Goal: Communication & Community: Answer question/provide support

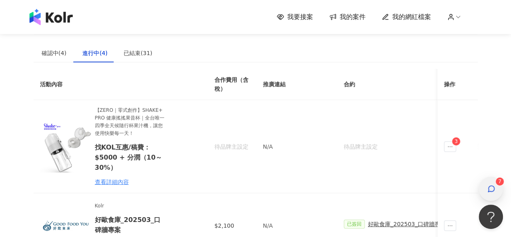
click at [489, 186] on icon "button" at bounding box center [492, 188] width 8 height 8
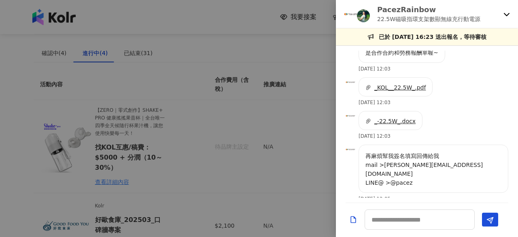
scroll to position [568, 0]
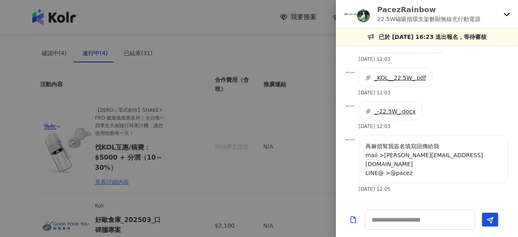
click at [502, 15] on div "PacezRainbow 22.5W磁吸指環支架數顯無線充行動電源" at bounding box center [427, 14] width 182 height 28
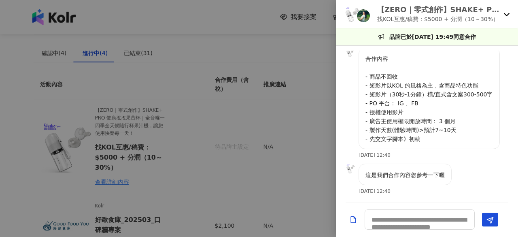
scroll to position [198, 0]
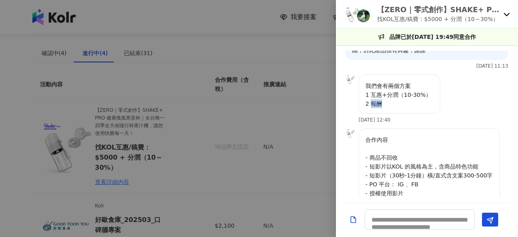
drag, startPoint x: 380, startPoint y: 102, endPoint x: 372, endPoint y: 101, distance: 8.2
click at [372, 101] on p "我們會有兩個方案 1 互惠+分潤（10-30%） 2 報酬" at bounding box center [399, 94] width 68 height 27
copy p "報酬"
click at [397, 217] on textarea at bounding box center [419, 219] width 110 height 20
paste textarea "**"
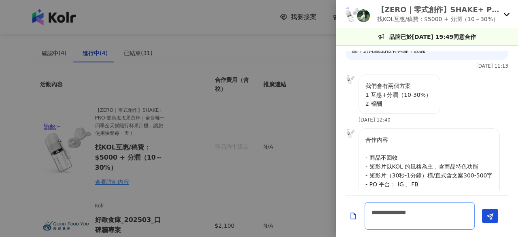
scroll to position [0, 0]
type textarea "**********"
click at [490, 214] on polygon "Send" at bounding box center [490, 216] width 6 height 6
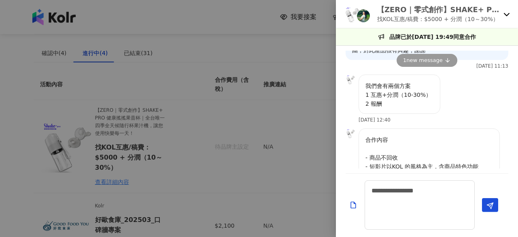
click at [507, 16] on icon at bounding box center [506, 14] width 6 height 6
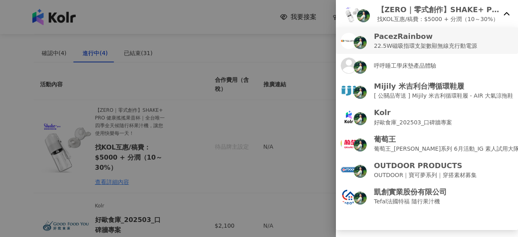
click at [442, 52] on li "PacezRainbow 22.5W磁吸指環支架數顯無線充行動電源" at bounding box center [427, 40] width 182 height 26
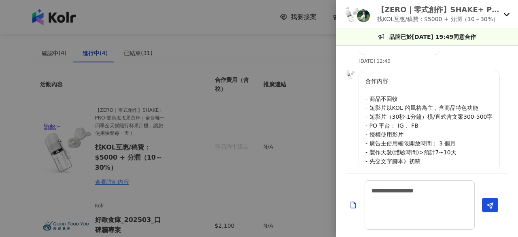
scroll to position [222, 0]
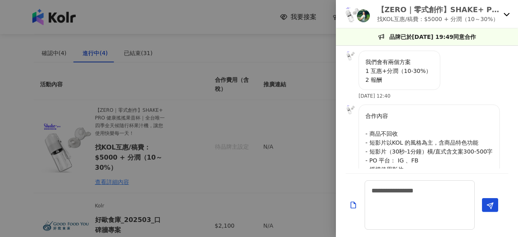
click at [508, 14] on icon at bounding box center [506, 14] width 6 height 3
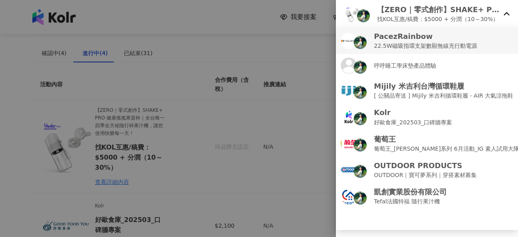
click at [436, 48] on p "22.5W磁吸指環支架數顯無線充行動電源" at bounding box center [425, 45] width 103 height 9
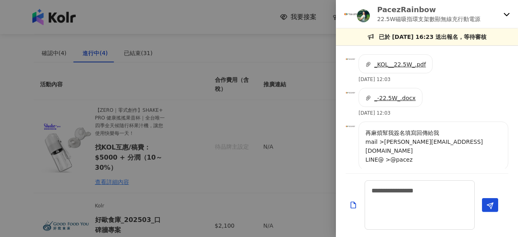
scroll to position [557, 0]
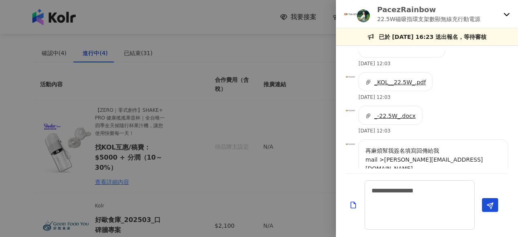
click at [416, 85] on span "_KOL__22.5W_.pdf" at bounding box center [399, 82] width 51 height 6
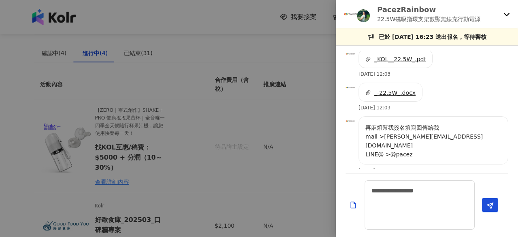
scroll to position [598, 0]
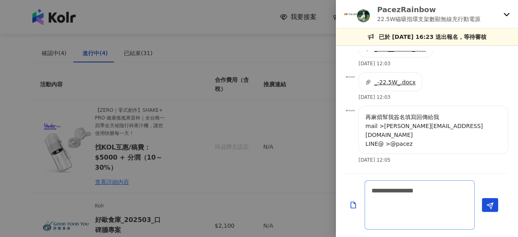
click at [417, 197] on textarea "**********" at bounding box center [419, 204] width 110 height 49
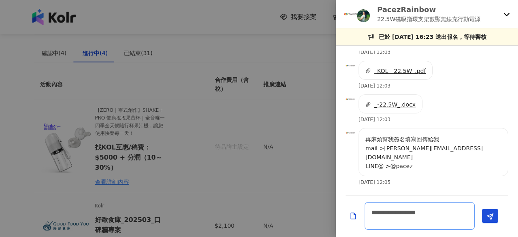
scroll to position [576, 0]
type textarea "**********"
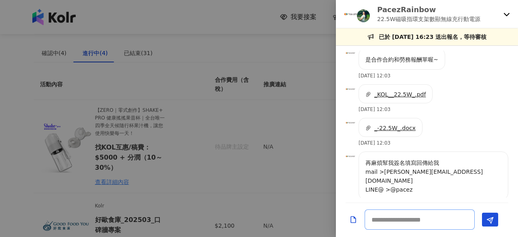
scroll to position [523, 0]
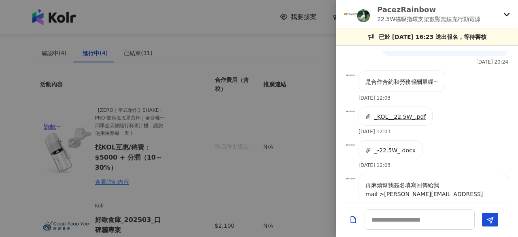
click at [395, 159] on div "_-22.5W_.docx" at bounding box center [390, 149] width 64 height 19
click at [395, 153] on span "_-22.5W_.docx" at bounding box center [394, 150] width 41 height 6
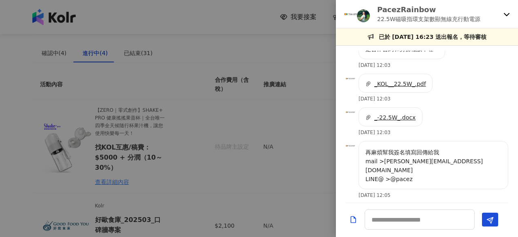
scroll to position [604, 0]
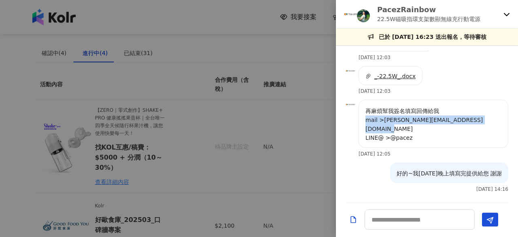
drag, startPoint x: 365, startPoint y: 129, endPoint x: 410, endPoint y: 137, distance: 44.8
click at [410, 137] on p "再麻煩幫我簽名填寫回傳給我 mail >[PERSON_NAME][EMAIL_ADDRESS][DOMAIN_NAME] LINE@ >@pacez" at bounding box center [433, 124] width 136 height 36
copy p "mail >[PERSON_NAME][EMAIL_ADDRESS][DOMAIN_NAME] LINE@ >@pacez"
click at [505, 16] on icon at bounding box center [506, 14] width 6 height 6
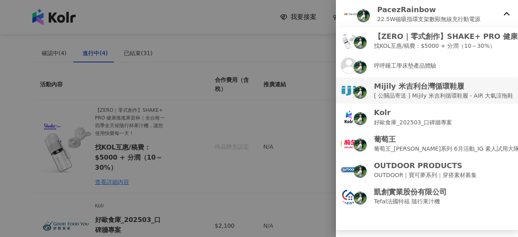
click at [432, 89] on p "Mijily 米吉利台灣循環鞋履" at bounding box center [443, 86] width 139 height 10
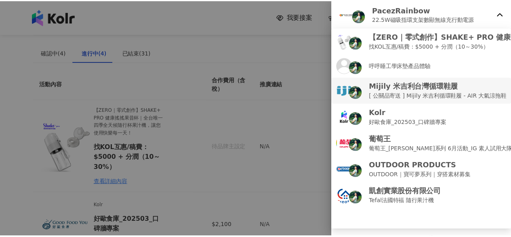
scroll to position [0, 0]
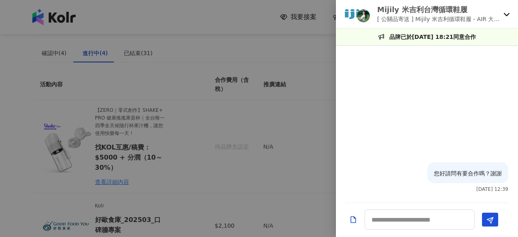
click at [508, 13] on icon at bounding box center [506, 14] width 6 height 6
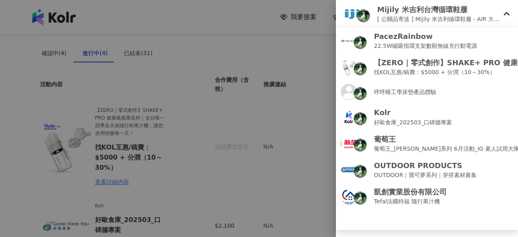
click at [508, 13] on icon at bounding box center [506, 14] width 6 height 6
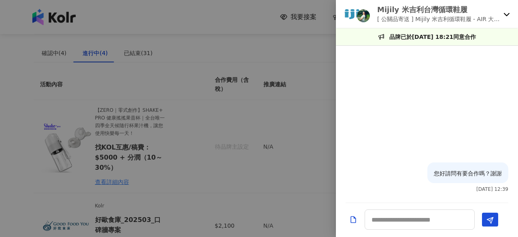
click at [254, 77] on div at bounding box center [259, 118] width 518 height 237
